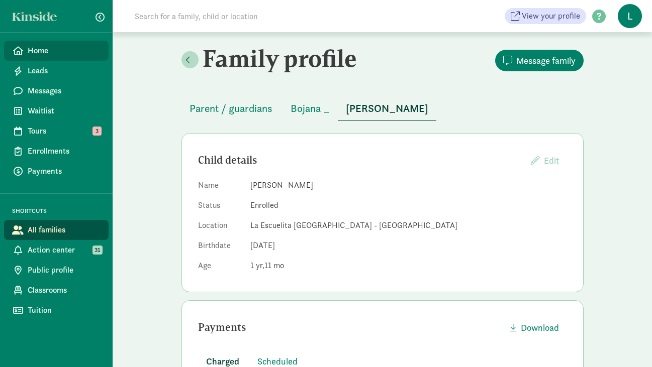
click at [51, 53] on span "Home" at bounding box center [64, 51] width 73 height 12
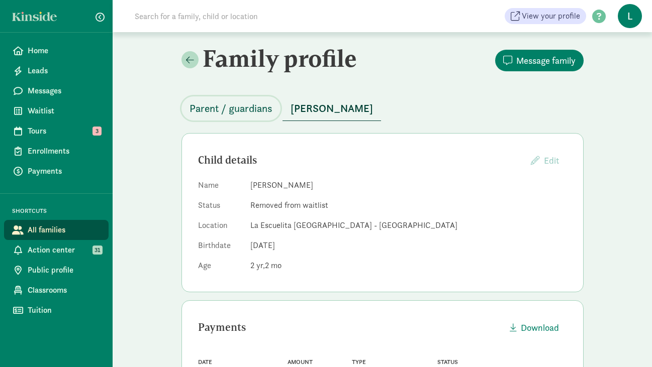
click at [246, 103] on span "Parent / guardians" at bounding box center [230, 109] width 83 height 16
